Goal: Task Accomplishment & Management: Use online tool/utility

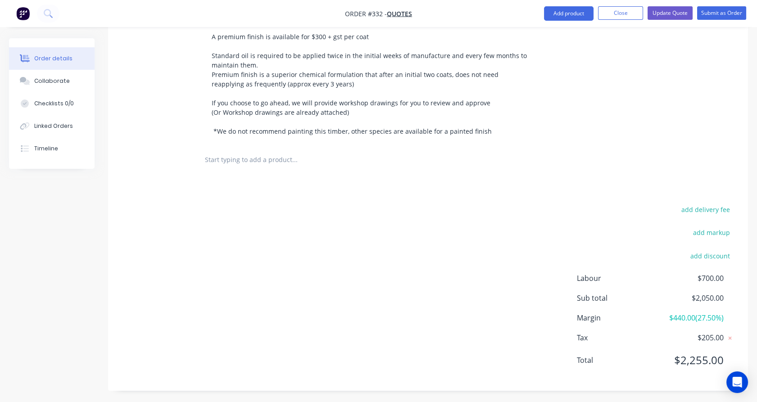
scroll to position [361, 0]
click at [248, 153] on input "text" at bounding box center [294, 158] width 180 height 18
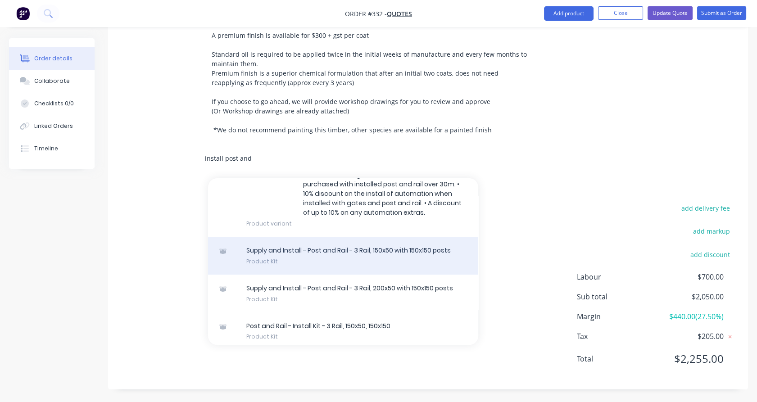
type input "install post and"
click at [285, 248] on div "Supply and Install - Post and Rail - 3 Rail, 150x50 with 150x150 posts Product …" at bounding box center [343, 256] width 270 height 38
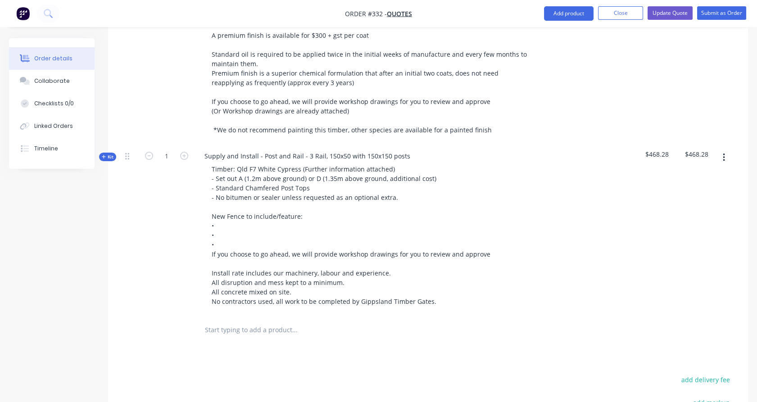
drag, startPoint x: 105, startPoint y: 157, endPoint x: 140, endPoint y: 190, distance: 49.0
click at [105, 157] on icon at bounding box center [104, 156] width 4 height 5
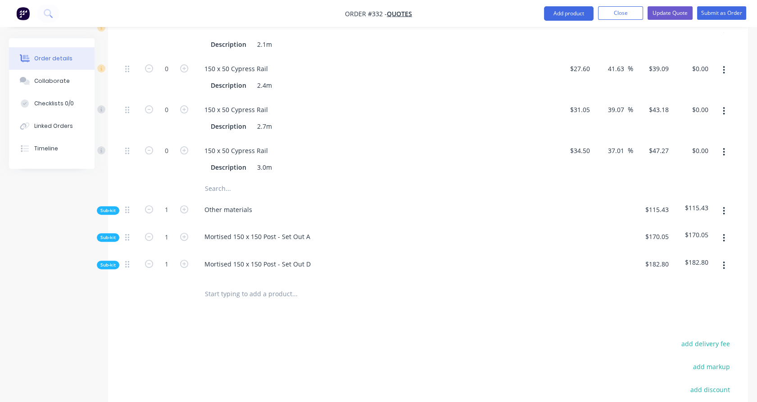
scroll to position [661, 0]
click at [723, 235] on icon "button" at bounding box center [724, 238] width 2 height 10
click at [705, 280] on div "Delete" at bounding box center [691, 279] width 69 height 13
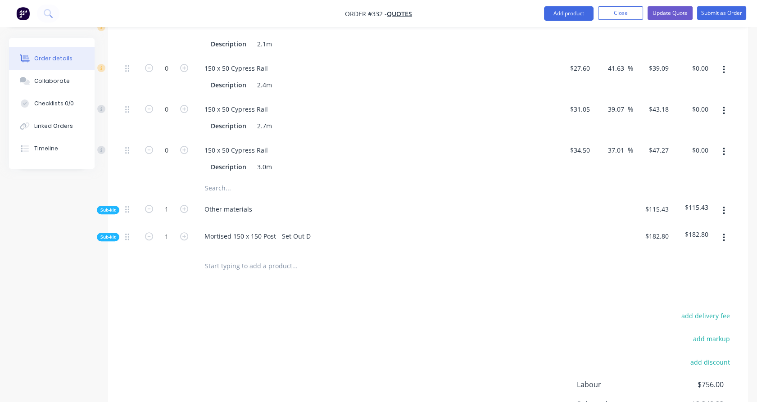
click at [723, 237] on icon "button" at bounding box center [724, 238] width 2 height 10
click at [717, 281] on div "Delete" at bounding box center [691, 279] width 69 height 13
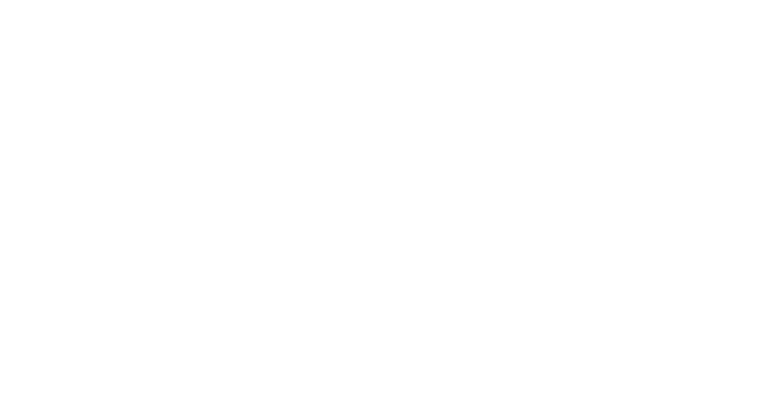
scroll to position [0, 0]
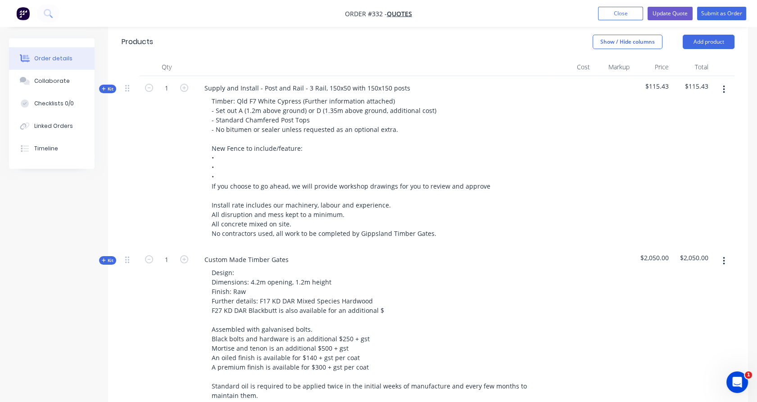
scroll to position [200, 0]
click at [112, 87] on span "Kit" at bounding box center [108, 89] width 12 height 7
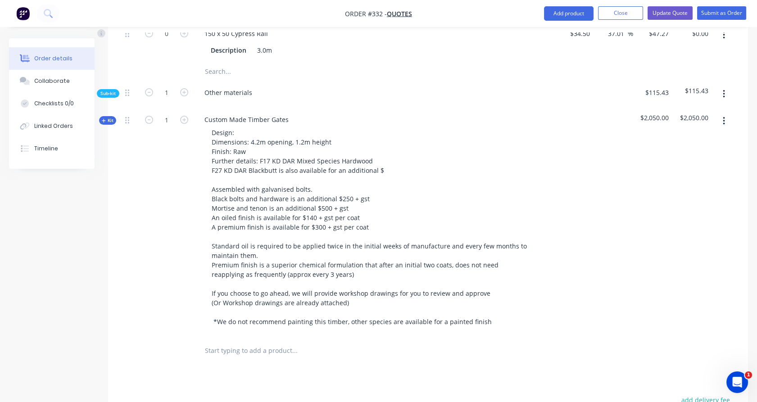
scroll to position [550, 0]
click at [168, 90] on input "1" at bounding box center [166, 93] width 23 height 14
click at [166, 77] on div at bounding box center [167, 71] width 54 height 18
click at [115, 92] on div "Sub-kit" at bounding box center [108, 93] width 23 height 9
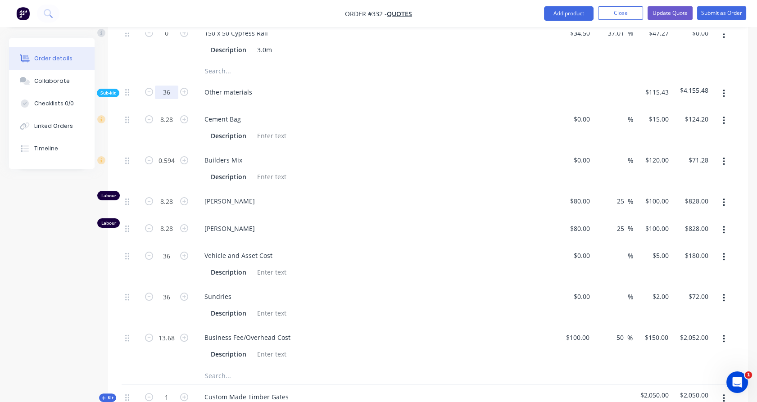
click at [172, 88] on input "36" at bounding box center [166, 93] width 23 height 14
type input "5"
type input "1.15"
type input "$17.25"
type input "0.0825"
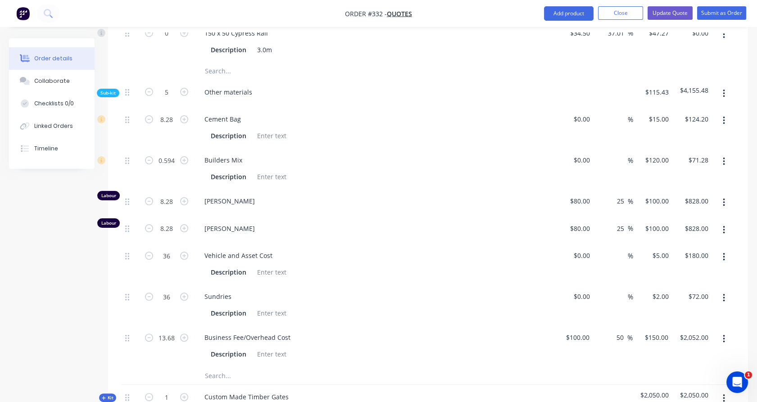
type input "$9.90"
type input "1.15"
type input "$115.00"
type input "1.15"
type input "$115.00"
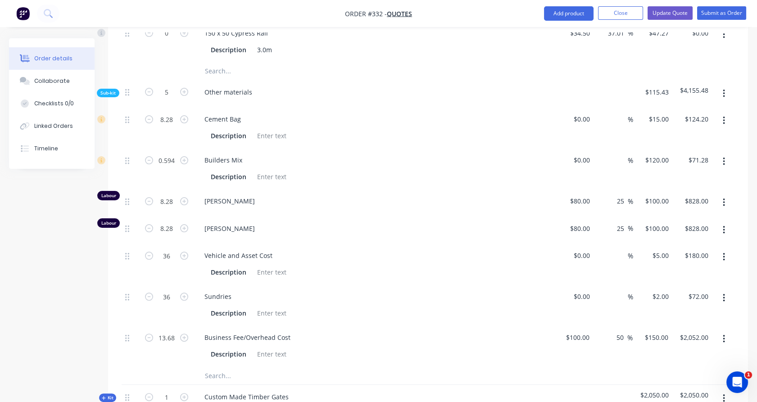
type input "5"
type input "$25.00"
type input "5"
type input "$10.00"
type input "1.9"
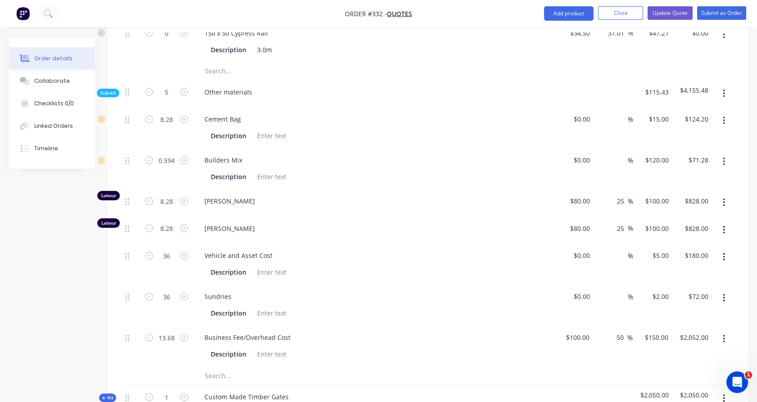
type input "$285.00"
click at [166, 72] on div at bounding box center [167, 71] width 54 height 18
click at [172, 126] on input "1.9" at bounding box center [166, 120] width 23 height 14
type input "1.5"
type input "$225.00"
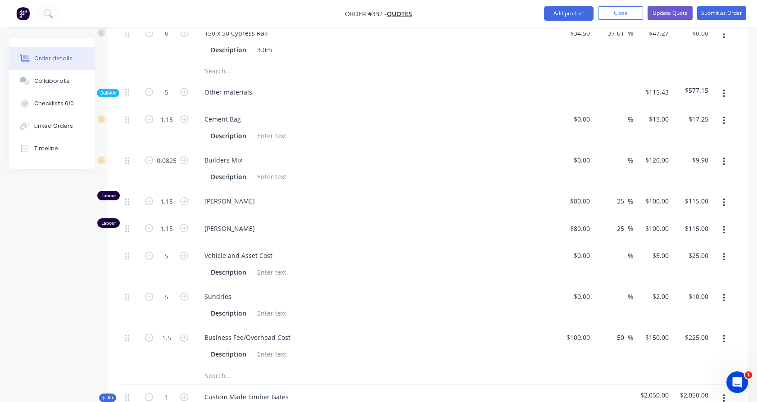
click at [180, 358] on div "1.5" at bounding box center [167, 345] width 54 height 41
click at [174, 126] on input "1.5" at bounding box center [166, 120] width 23 height 14
type input "1.2"
type input "$180.00"
click at [173, 357] on div "1.2" at bounding box center [167, 345] width 54 height 41
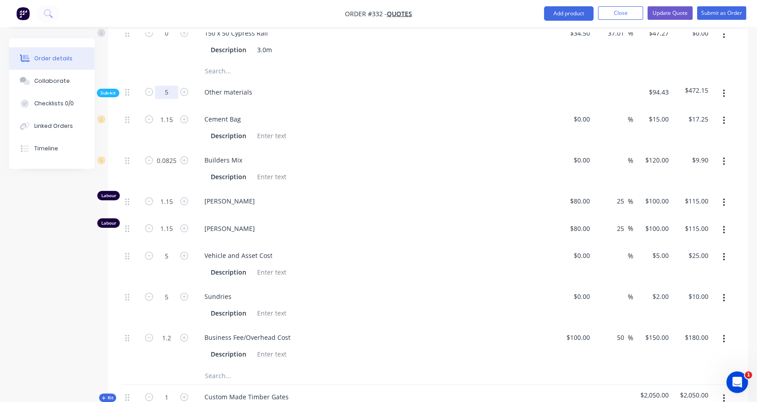
click at [169, 86] on input "5" at bounding box center [166, 93] width 23 height 14
type input "36"
click at [180, 68] on div at bounding box center [167, 71] width 54 height 18
type input "8.28"
type input "$124.20"
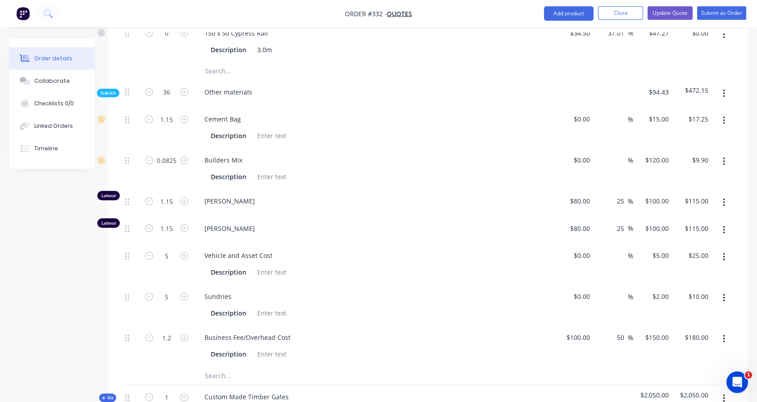
type input "0.594"
type input "$71.28"
type input "8.28"
type input "$828.00"
type input "8.28"
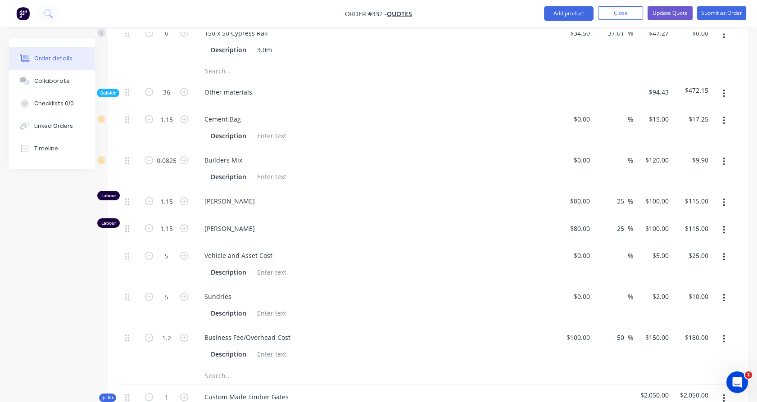
type input "$828.00"
type input "36"
type input "$180.00"
type input "36"
type input "$72.00"
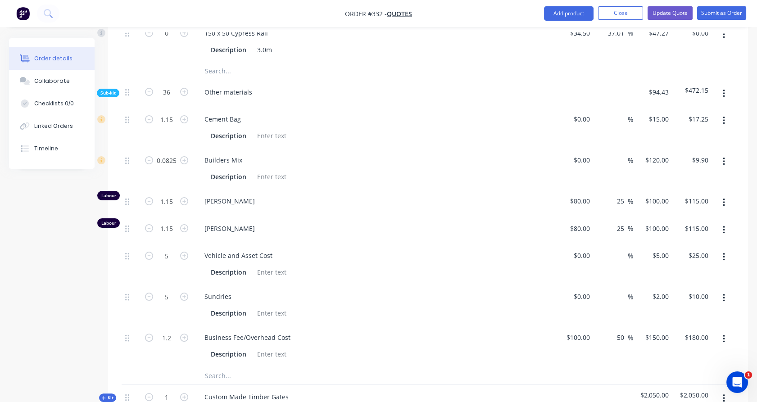
type input "8.64"
type input "$1,296.00"
